Goal: Task Accomplishment & Management: Manage account settings

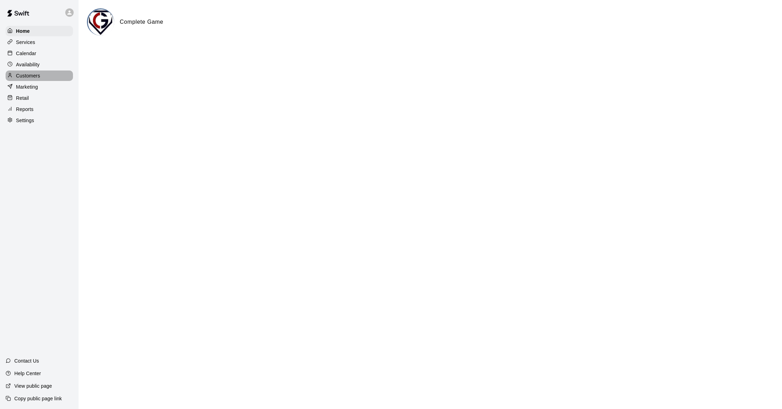
click at [36, 75] on p "Customers" at bounding box center [28, 75] width 24 height 7
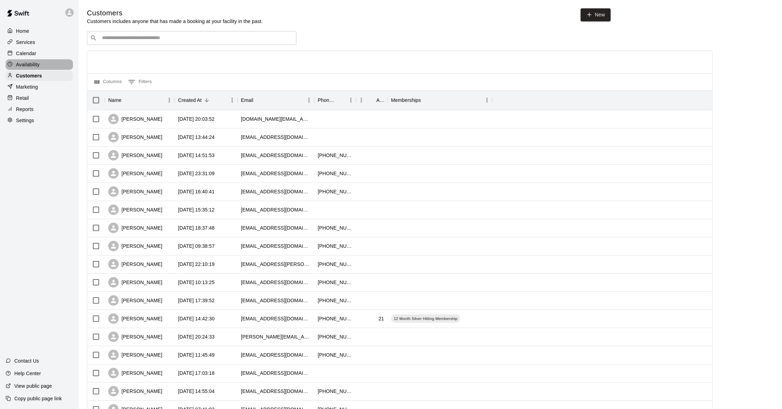
click at [36, 66] on p "Availability" at bounding box center [28, 64] width 24 height 7
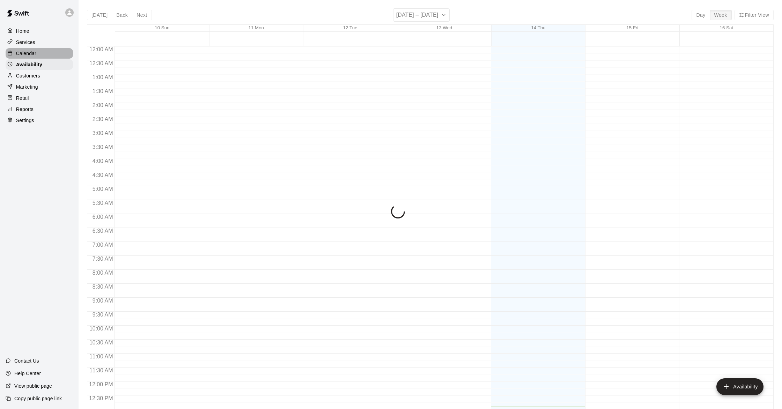
click at [37, 54] on div "Calendar" at bounding box center [39, 53] width 67 height 10
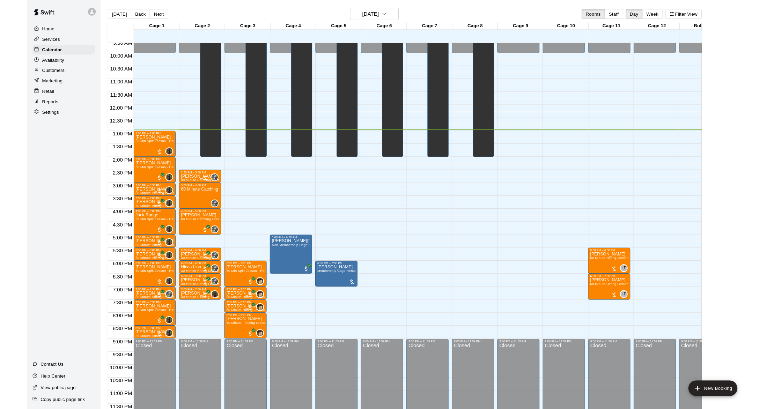
scroll to position [279, 0]
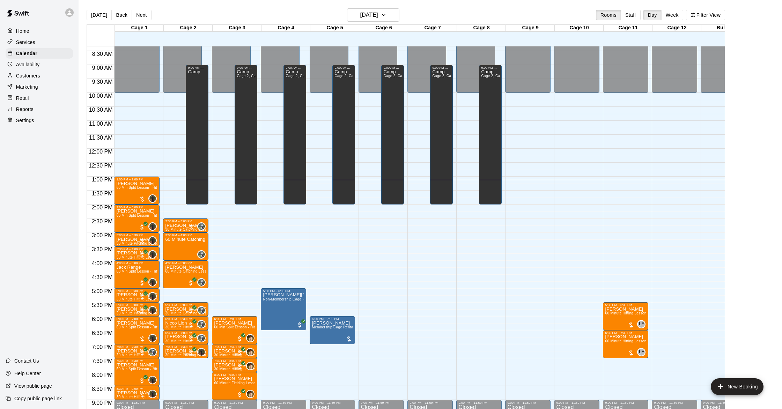
scroll to position [239, 0]
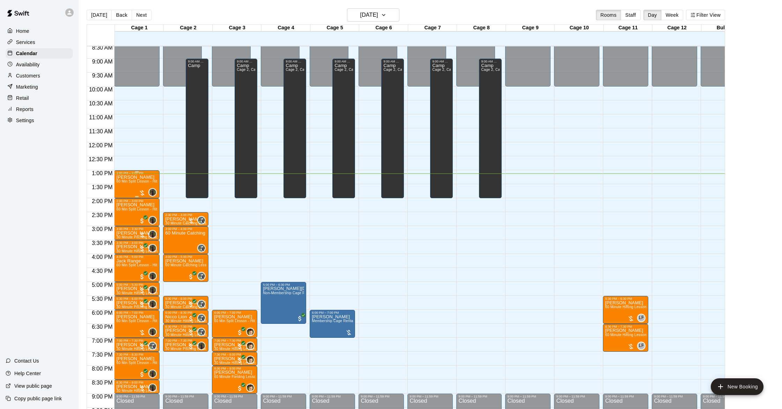
click at [144, 193] on div at bounding box center [142, 193] width 7 height 7
click at [144, 214] on img "edit" at bounding box center [146, 213] width 8 height 8
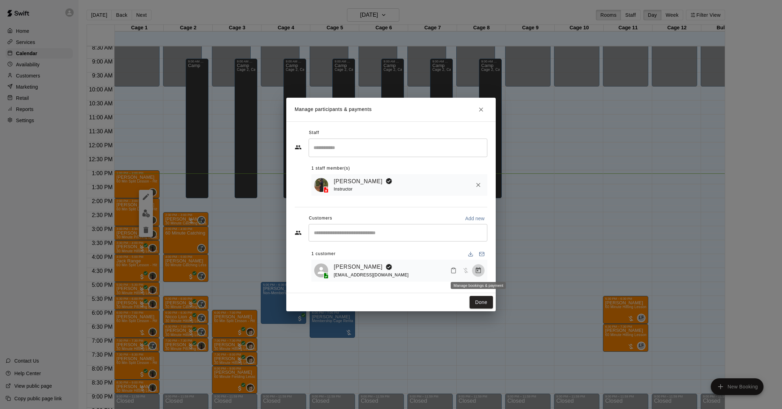
click at [479, 270] on icon "Manage bookings & payment" at bounding box center [478, 270] width 7 height 7
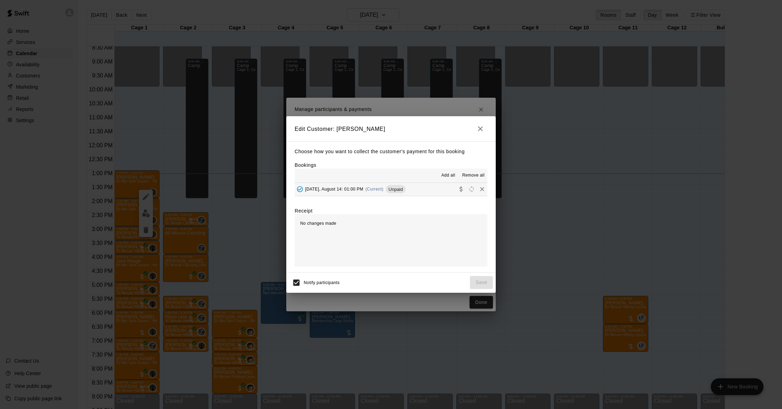
click at [327, 190] on span "[DATE], August 14: 01:00 PM" at bounding box center [334, 189] width 58 height 5
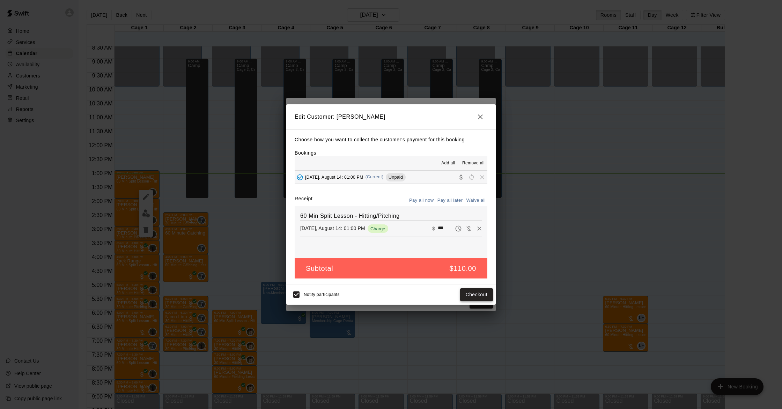
click at [478, 290] on button "Checkout" at bounding box center [476, 294] width 33 height 13
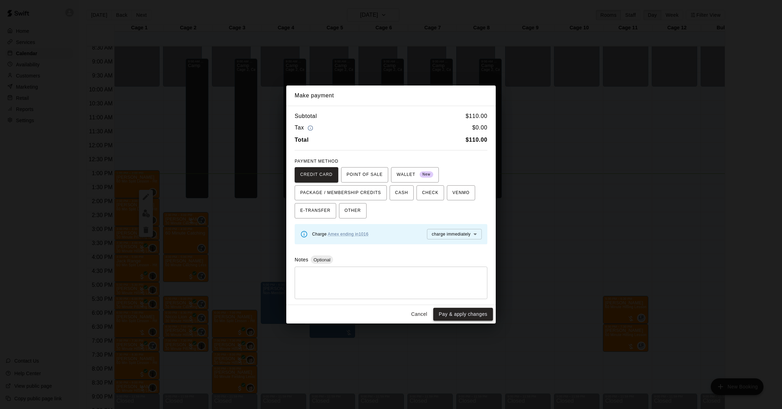
click at [481, 315] on button "Pay & apply changes" at bounding box center [463, 314] width 60 height 13
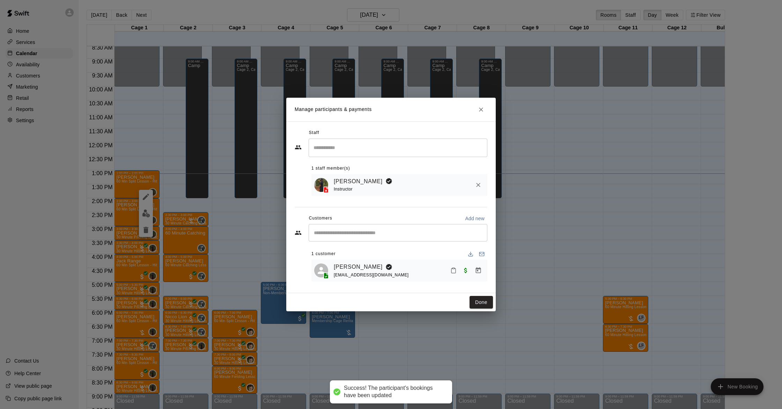
click at [474, 314] on div "Manage participants & payments Staff ​ 1 staff member(s) [PERSON_NAME] Instruct…" at bounding box center [391, 204] width 782 height 409
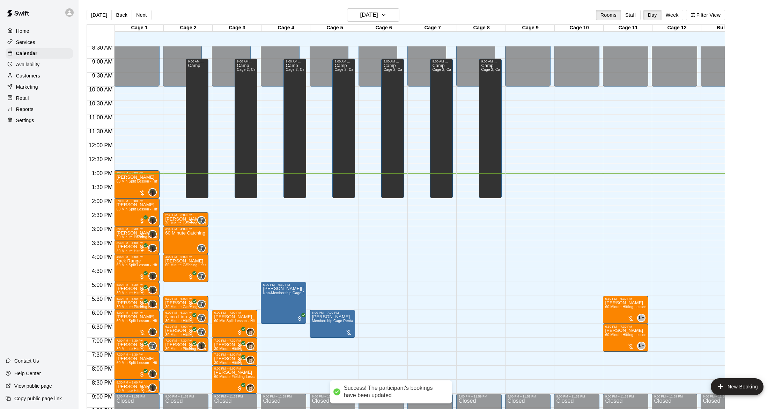
click at [479, 302] on div "12:00 AM – 10:00 AM Closed 9:00 PM – 11:59 PM Closed 9:00 AM – 2:00 PM Camp Cag…" at bounding box center [478, 142] width 45 height 670
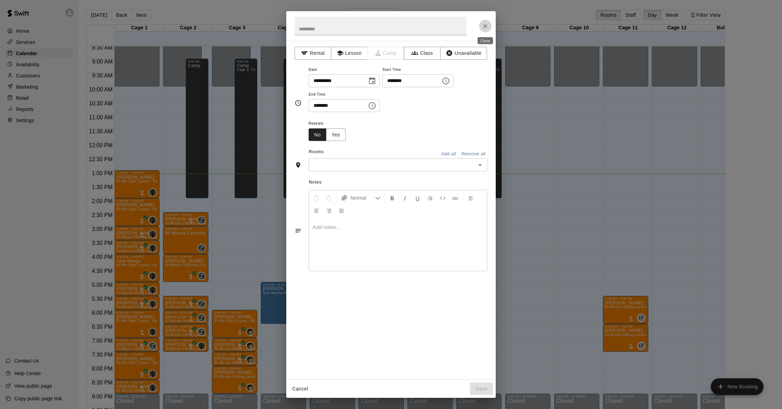
drag, startPoint x: 482, startPoint y: 29, endPoint x: 477, endPoint y: 37, distance: 10.1
click at [482, 29] on icon "Close" at bounding box center [485, 26] width 7 height 7
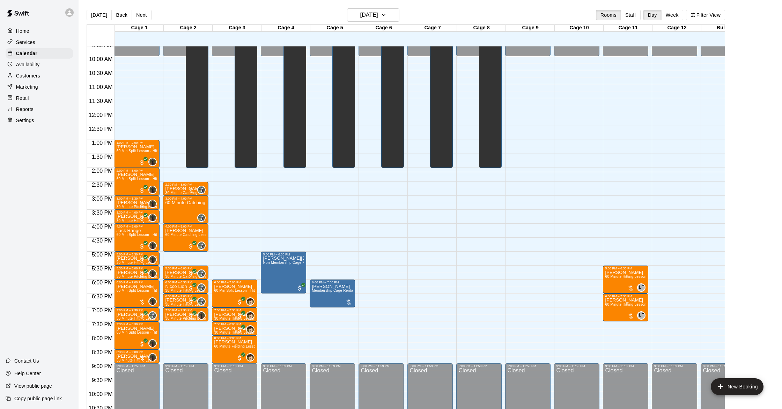
scroll to position [275, 0]
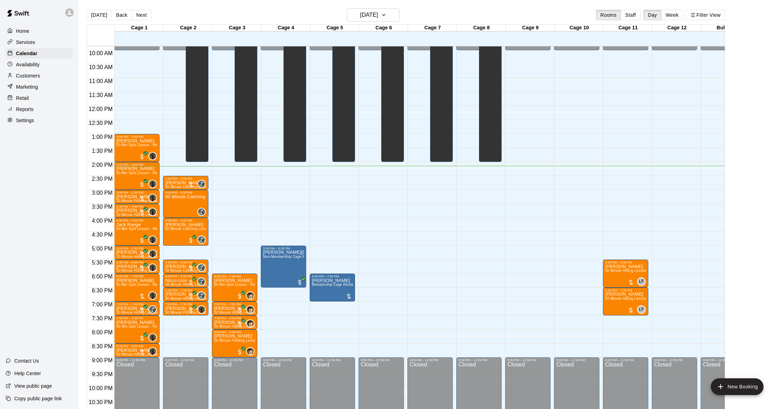
click at [38, 77] on p "Customers" at bounding box center [28, 75] width 24 height 7
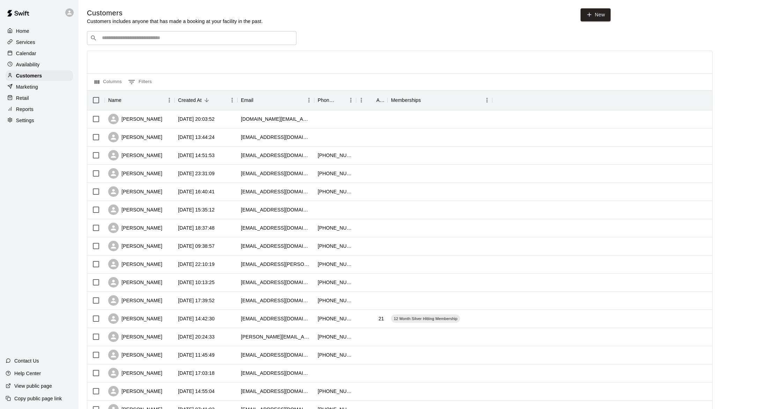
click at [235, 26] on div "Customers Customers includes anyone that has made a booking at your facility in…" at bounding box center [430, 295] width 686 height 574
click at [231, 33] on div "​ ​" at bounding box center [191, 38] width 209 height 14
type input "******"
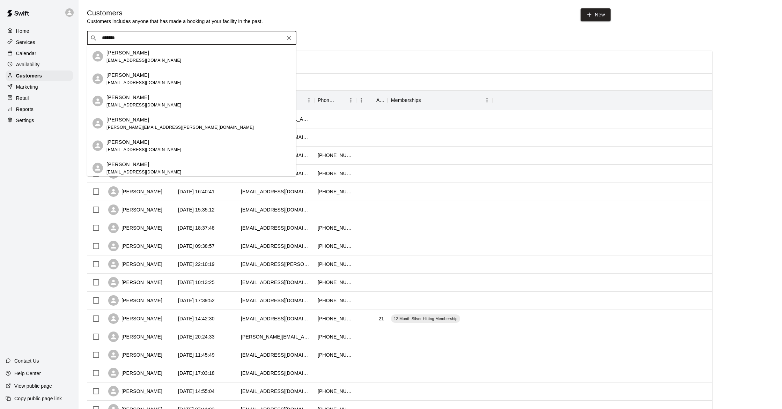
click at [194, 120] on div "Daniel Rodriguez danny.rodriguez@gmail.com" at bounding box center [198, 123] width 184 height 15
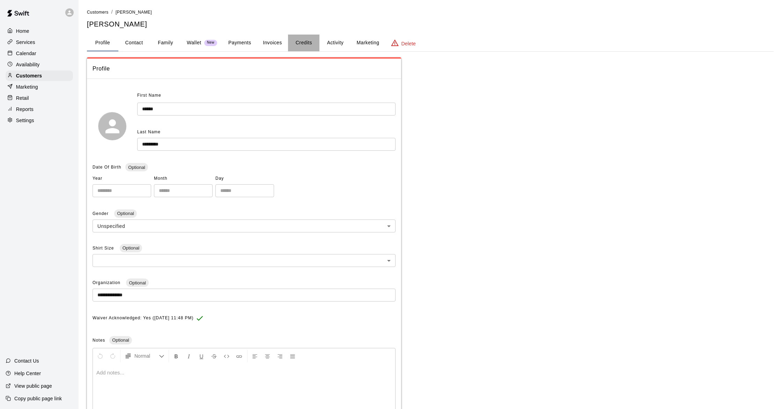
click at [293, 44] on button "Credits" at bounding box center [303, 43] width 31 height 17
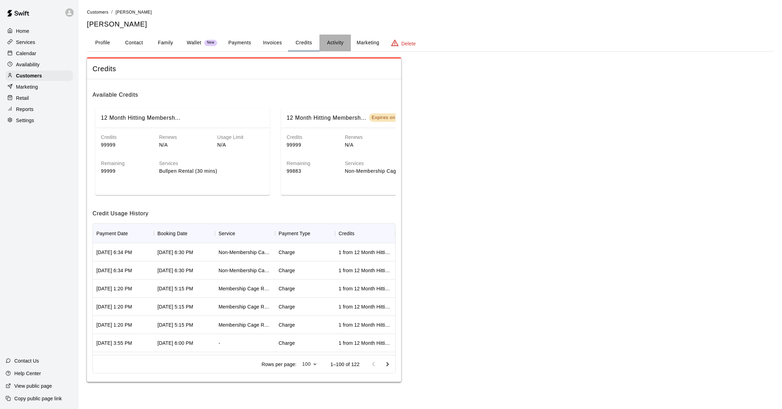
click at [334, 44] on button "Activity" at bounding box center [334, 43] width 31 height 17
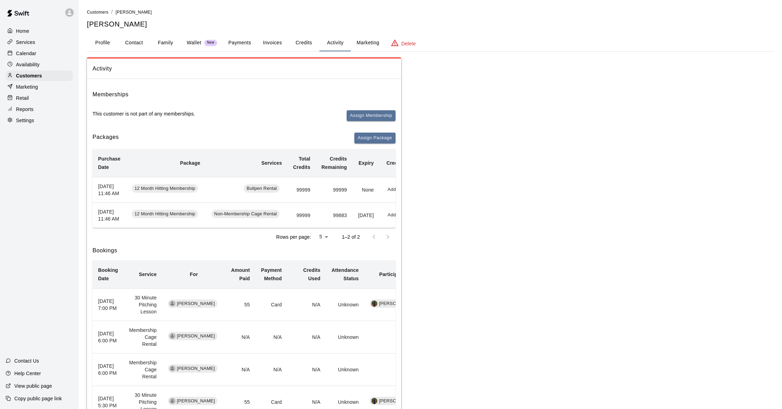
click at [46, 53] on div "Calendar" at bounding box center [39, 53] width 67 height 10
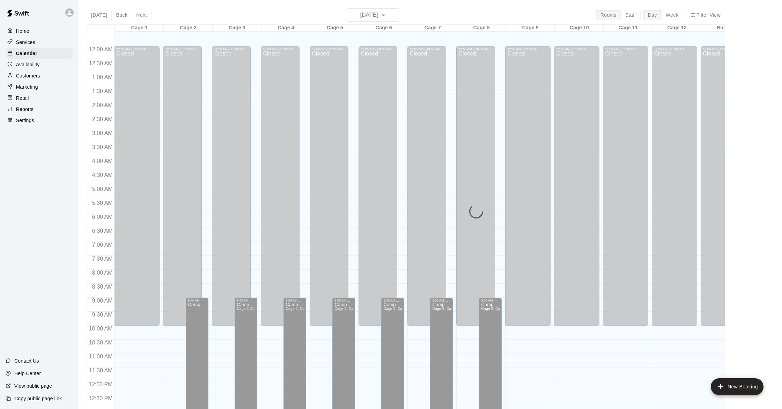
scroll to position [279, 0]
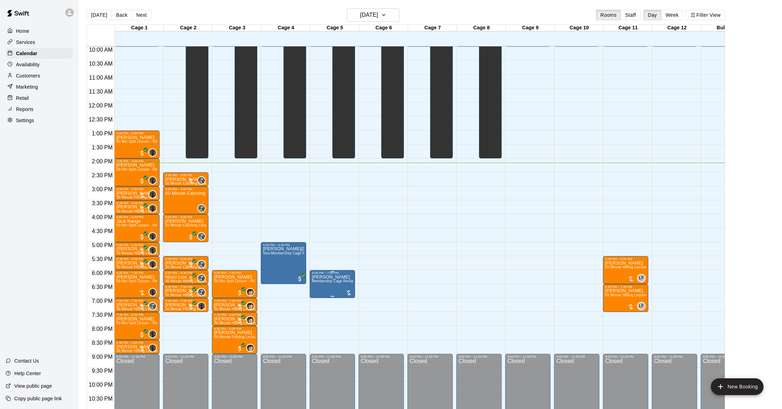
click at [323, 284] on button "edit" at bounding box center [319, 282] width 14 height 14
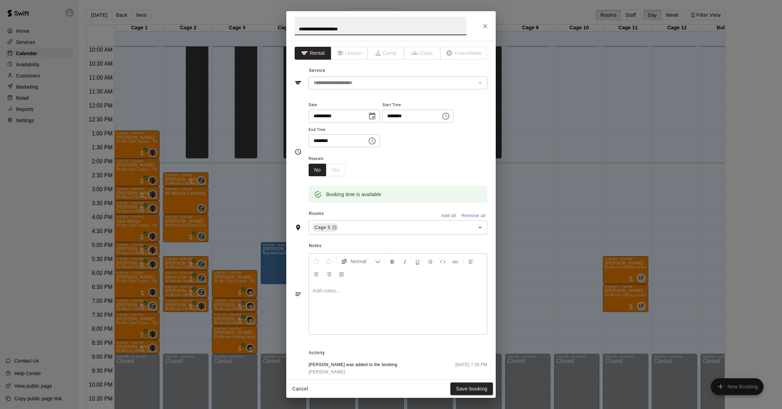
click at [394, 89] on div "**********" at bounding box center [390, 210] width 209 height 339
click at [388, 177] on div "Booking time is available" at bounding box center [398, 189] width 179 height 27
click at [298, 393] on button "Cancel" at bounding box center [300, 389] width 22 height 13
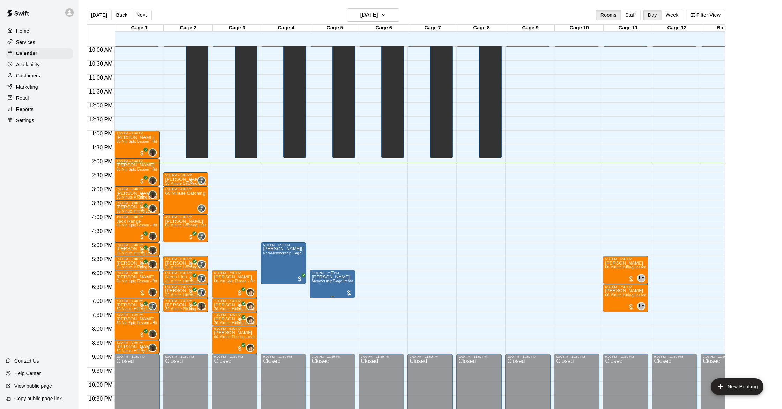
click at [320, 300] on img "edit" at bounding box center [319, 299] width 8 height 8
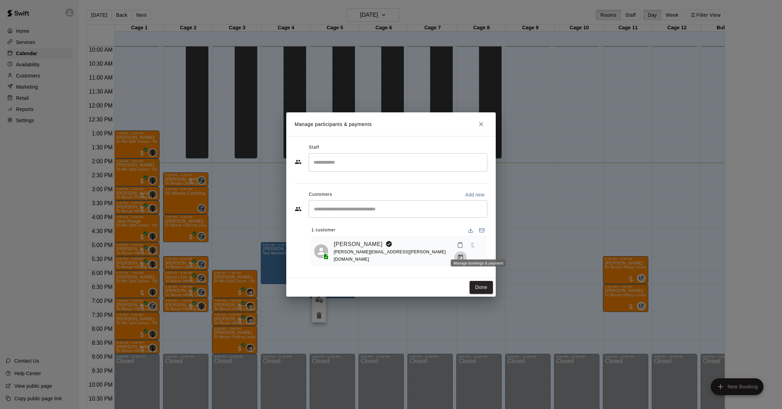
click at [464, 254] on icon "Manage bookings & payment" at bounding box center [460, 257] width 7 height 7
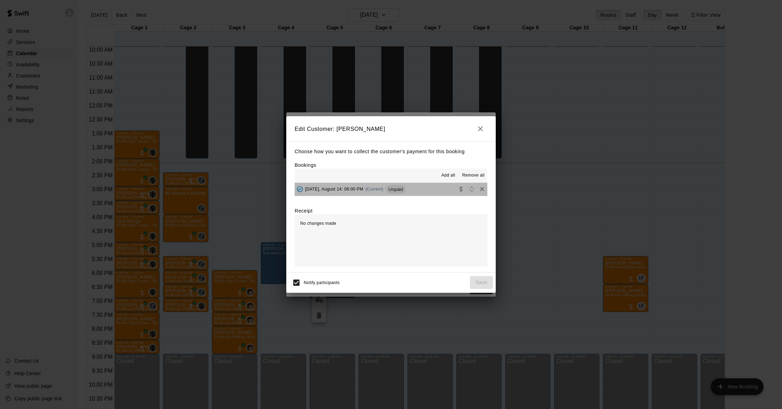
click at [368, 193] on div "Thursday, August 14: 06:00 PM (Current) Unpaid" at bounding box center [350, 189] width 111 height 10
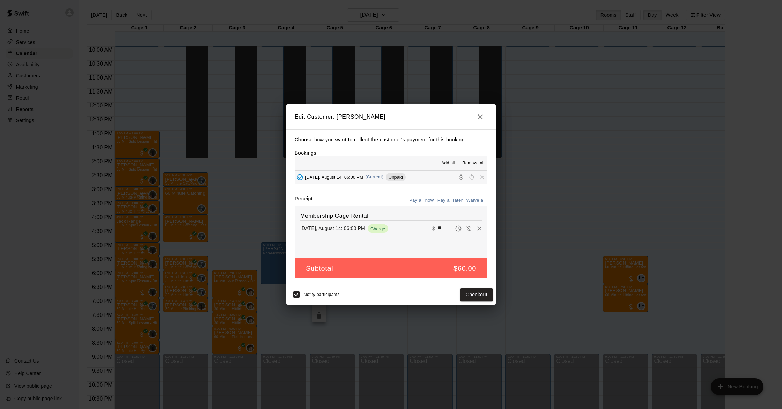
drag, startPoint x: 470, startPoint y: 207, endPoint x: 474, endPoint y: 202, distance: 6.5
click at [470, 207] on div "Membership Cage Rental Thursday, August 14: 06:00 PM Charge ​ $ **" at bounding box center [391, 232] width 193 height 52
click at [475, 201] on button "Waive all" at bounding box center [475, 200] width 23 height 11
type input "*"
click at [474, 293] on button "Save" at bounding box center [481, 294] width 23 height 13
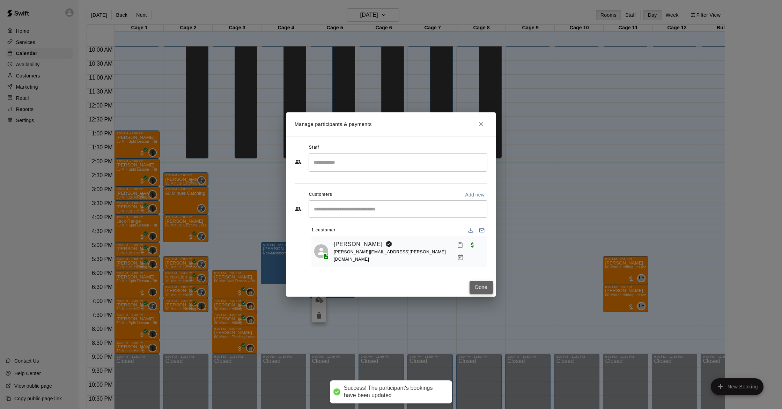
click at [480, 288] on button "Done" at bounding box center [480, 287] width 23 height 13
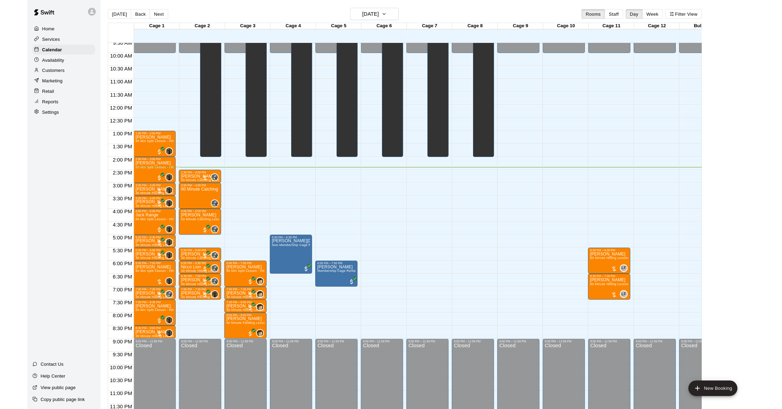
scroll to position [300, 0]
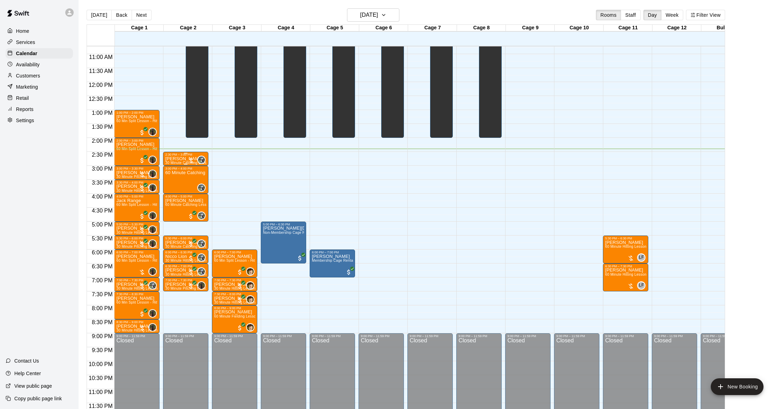
click at [191, 160] on div at bounding box center [190, 160] width 7 height 7
click at [193, 183] on img "edit" at bounding box center [195, 181] width 8 height 8
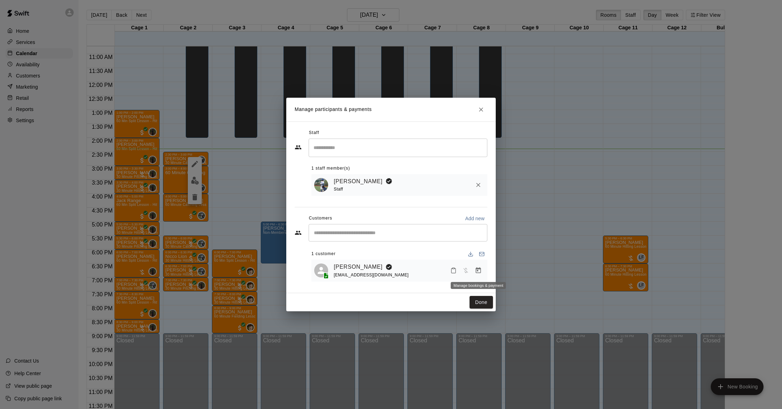
click at [478, 270] on icon "Manage bookings & payment" at bounding box center [478, 270] width 7 height 7
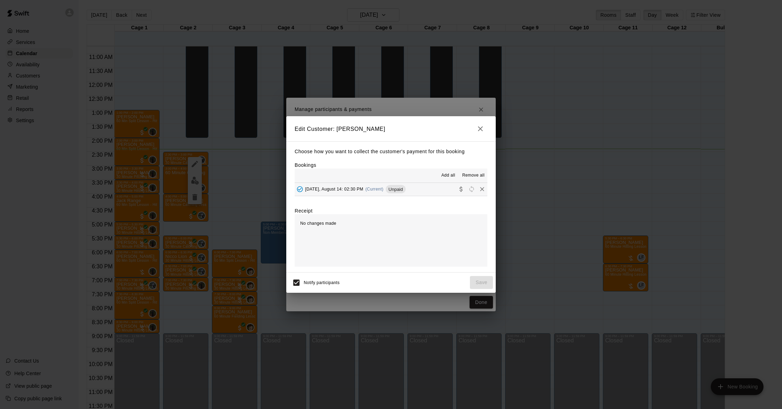
click at [359, 195] on button "Thursday, August 14: 02:30 PM (Current) Unpaid" at bounding box center [391, 189] width 193 height 13
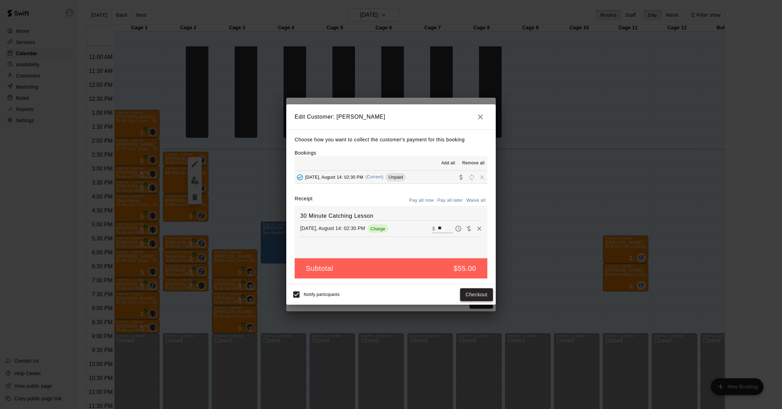
click at [481, 293] on button "Checkout" at bounding box center [476, 294] width 33 height 13
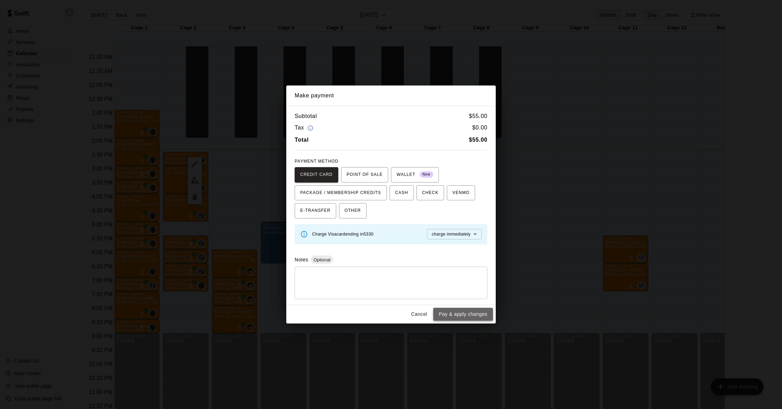
click at [483, 311] on button "Pay & apply changes" at bounding box center [463, 314] width 60 height 13
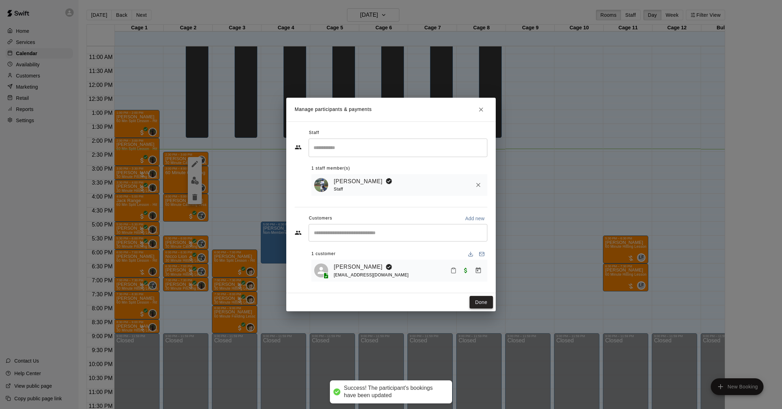
click at [477, 303] on button "Done" at bounding box center [480, 302] width 23 height 13
